Goal: Transaction & Acquisition: Purchase product/service

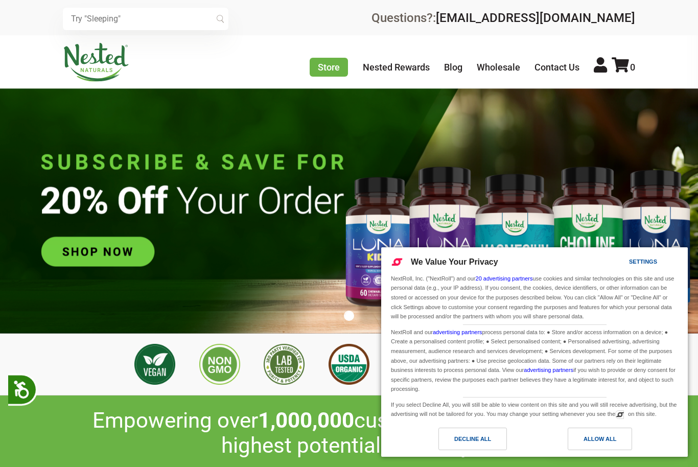
click at [491, 440] on div "Decline All" at bounding box center [472, 439] width 68 height 22
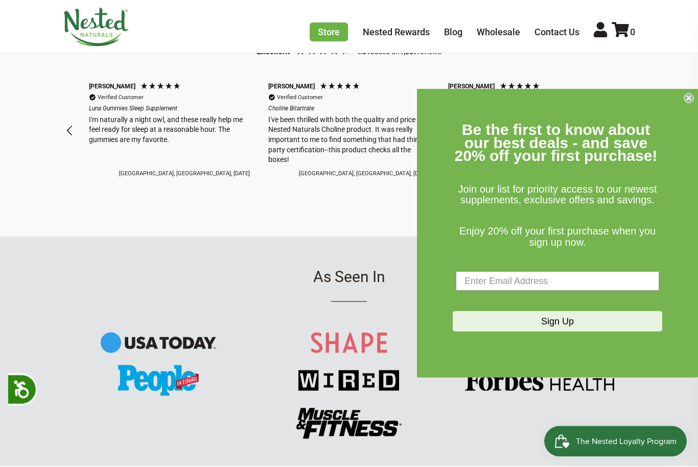
scroll to position [923, 0]
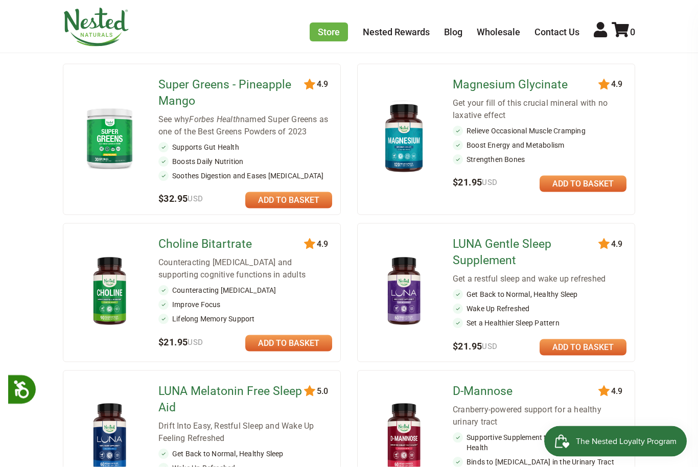
scroll to position [180, 0]
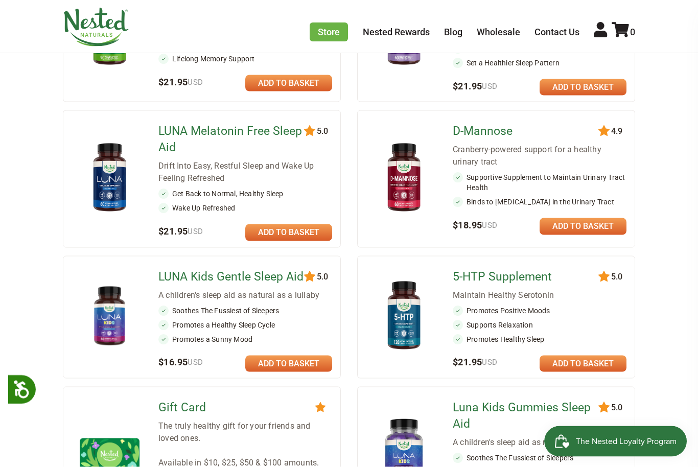
click at [102, 320] on img at bounding box center [110, 316] width 60 height 60
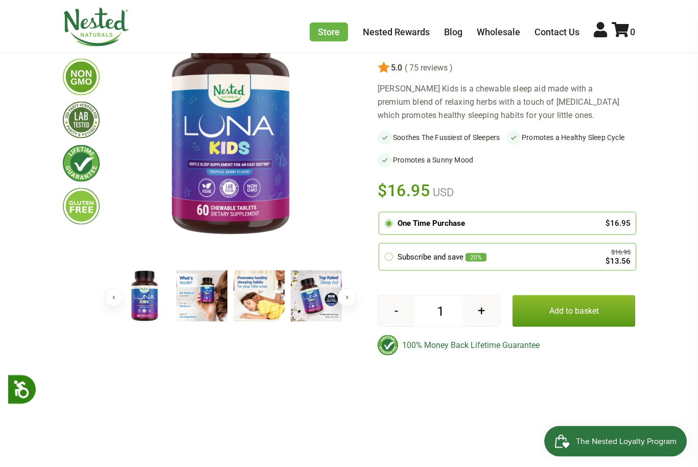
scroll to position [127, 0]
click at [490, 315] on button "+" at bounding box center [481, 310] width 36 height 31
type input "2"
click at [585, 306] on button "Add to basket" at bounding box center [573, 311] width 123 height 32
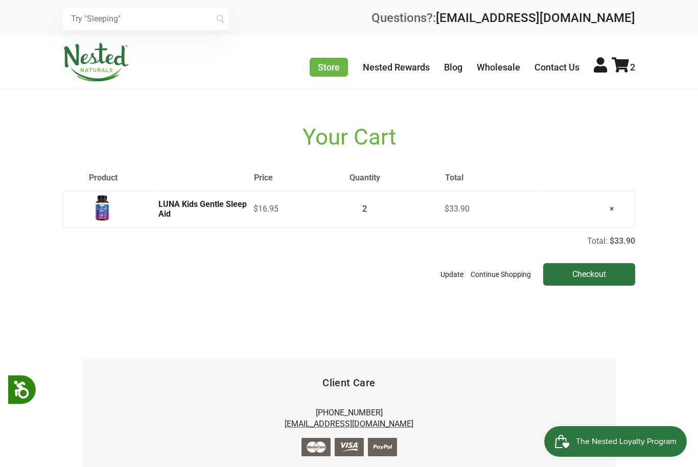
click at [324, 67] on link "Store" at bounding box center [329, 67] width 38 height 19
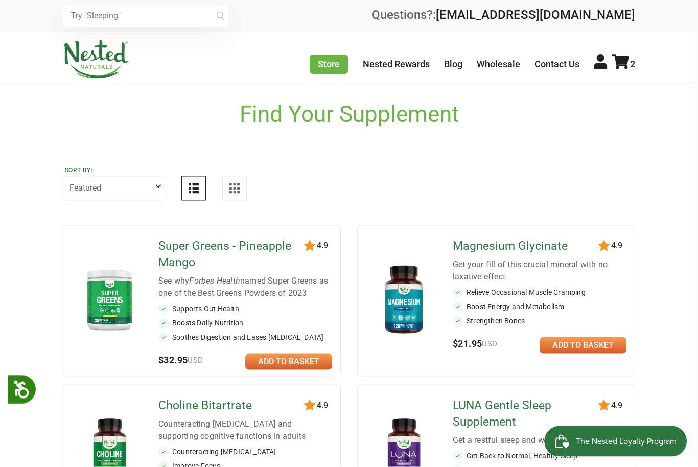
scroll to position [23, 0]
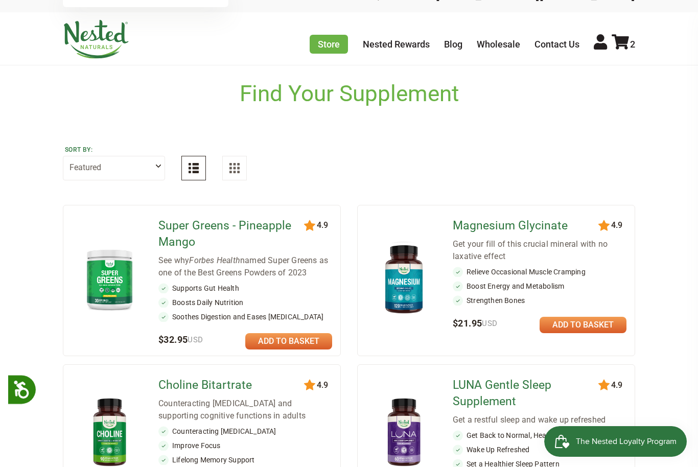
click at [433, 277] on img at bounding box center [404, 279] width 60 height 78
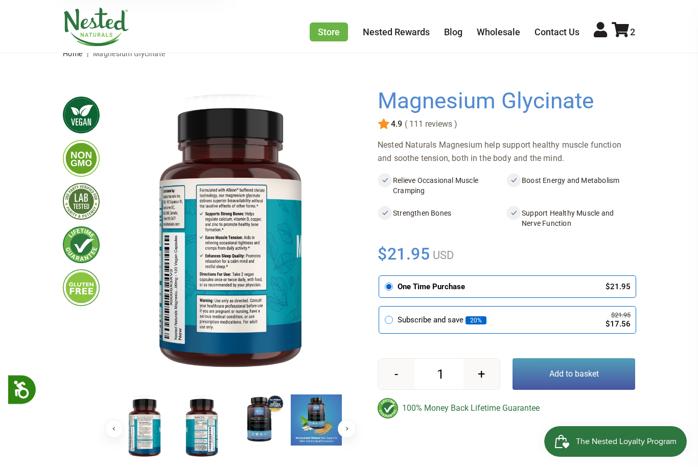
scroll to position [44, 0]
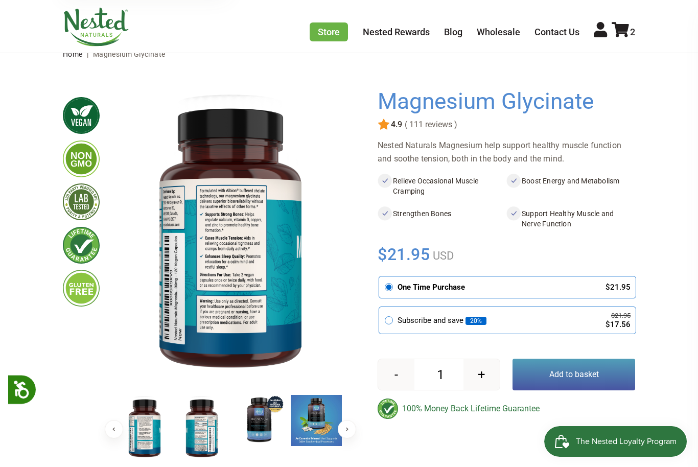
click at [565, 371] on button "Add to basket" at bounding box center [573, 375] width 123 height 32
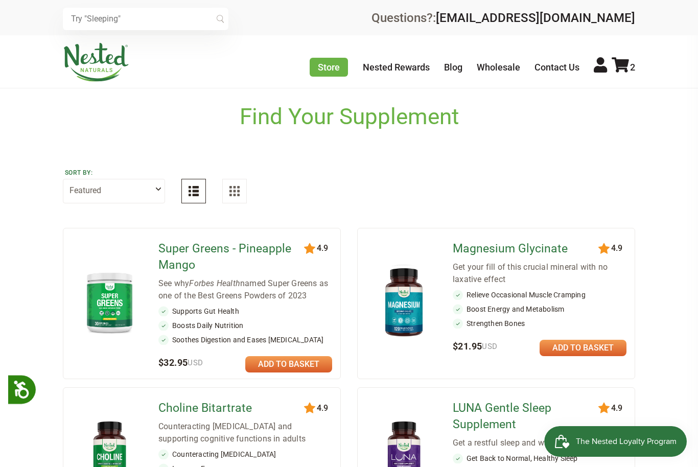
click at [162, 192] on select "Featured Highest Rated Best-Selling Alphabetically Newest First" at bounding box center [114, 191] width 102 height 25
select select "alphabetical"
